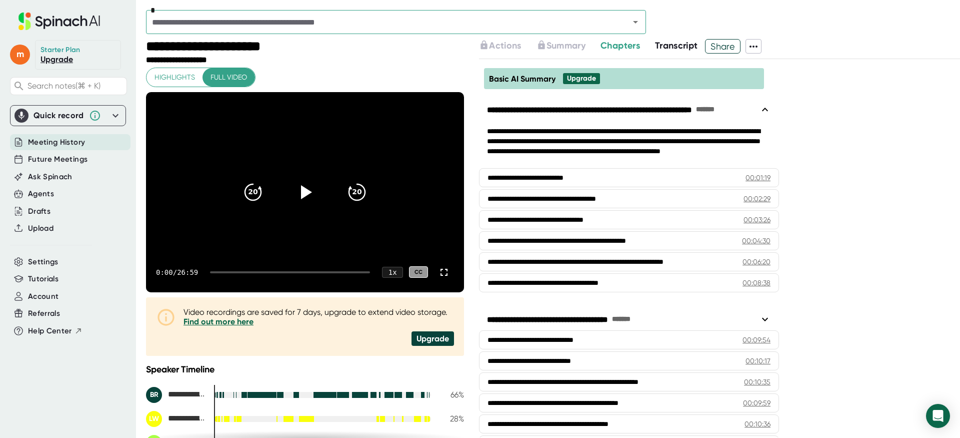
click at [760, 43] on icon at bounding box center [754, 47] width 12 height 12
click at [753, 64] on div at bounding box center [480, 219] width 960 height 438
click at [735, 48] on span "Share" at bounding box center [723, 47] width 35 height 18
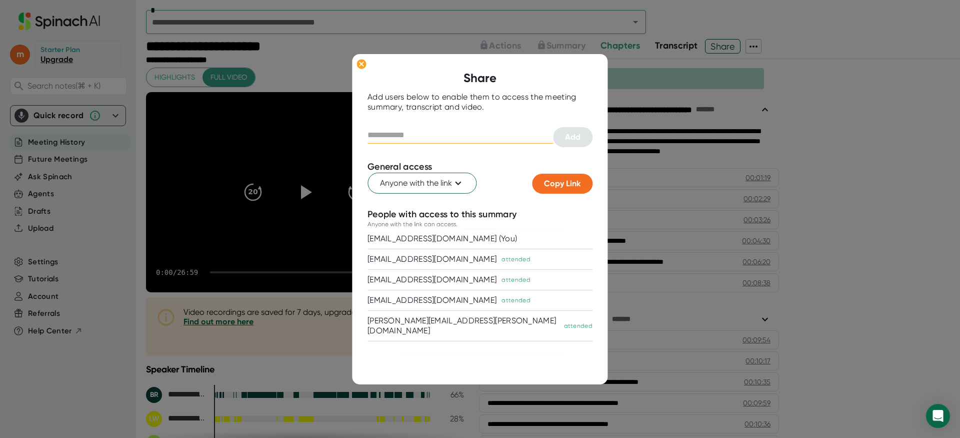
click at [481, 128] on input "text" at bounding box center [461, 135] width 186 height 16
type input "**********"
click at [575, 138] on span "Add" at bounding box center [573, 137] width 16 height 10
click at [361, 65] on ellipse at bounding box center [362, 64] width 10 height 10
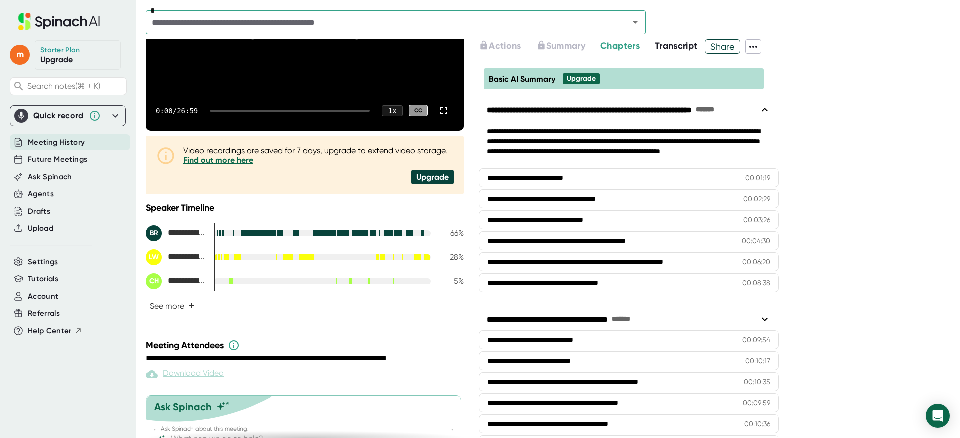
scroll to position [210, 0]
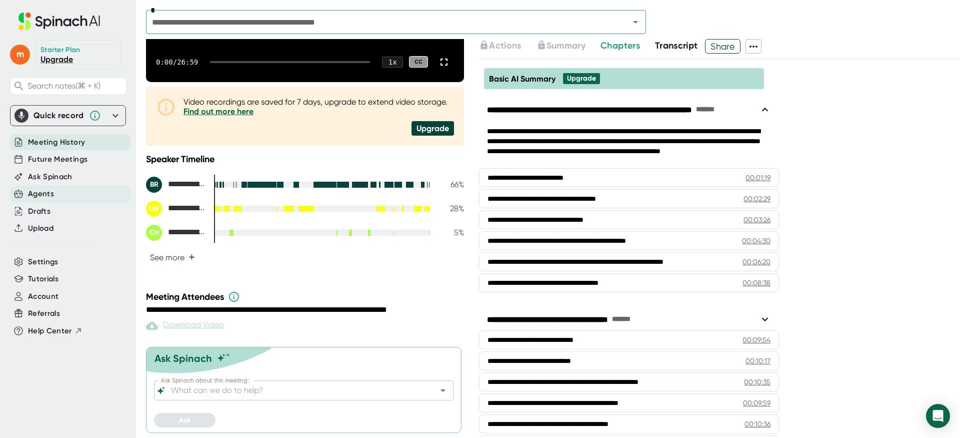
click at [52, 197] on div "Agents" at bounding box center [41, 194] width 26 height 12
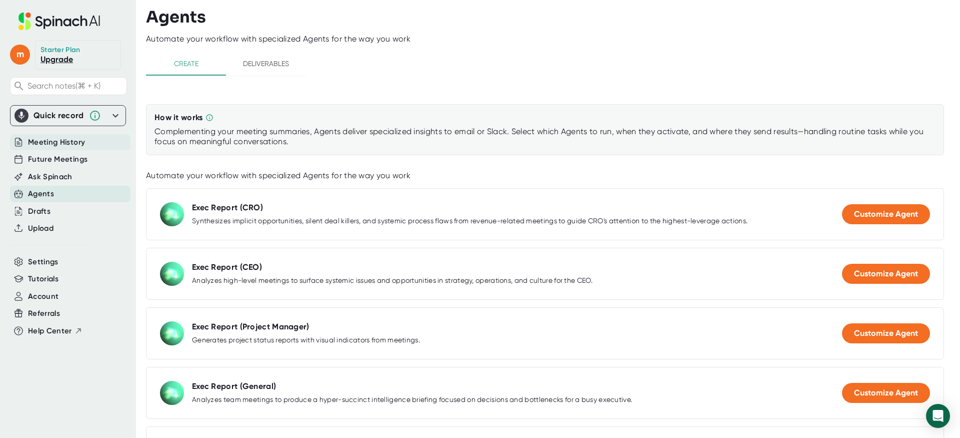
click at [59, 144] on span "Meeting History" at bounding box center [56, 143] width 57 height 12
